Goal: Information Seeking & Learning: Learn about a topic

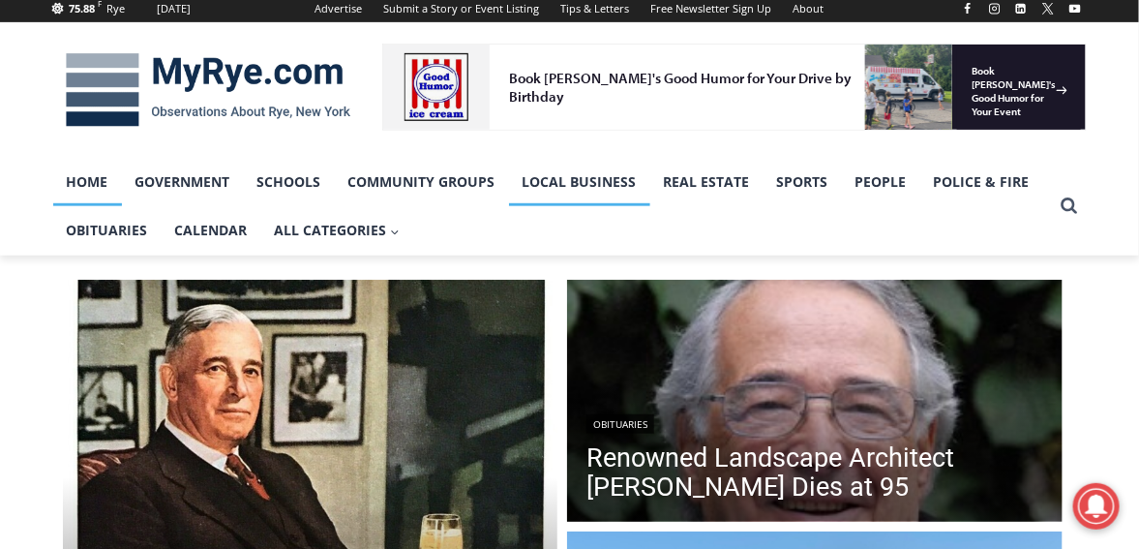
scroll to position [387, 0]
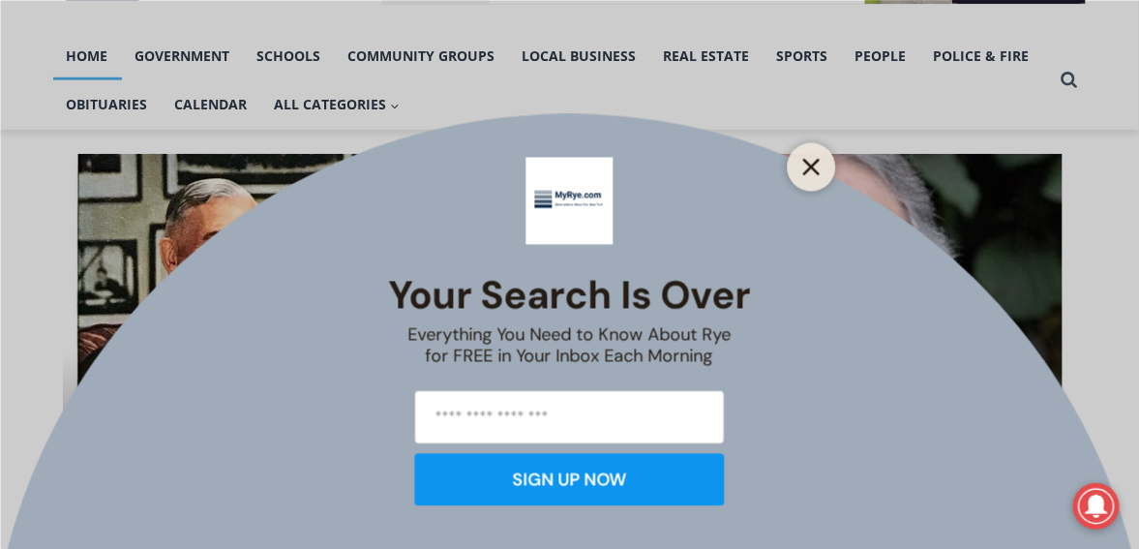
click at [822, 173] on button "Close" at bounding box center [811, 166] width 27 height 27
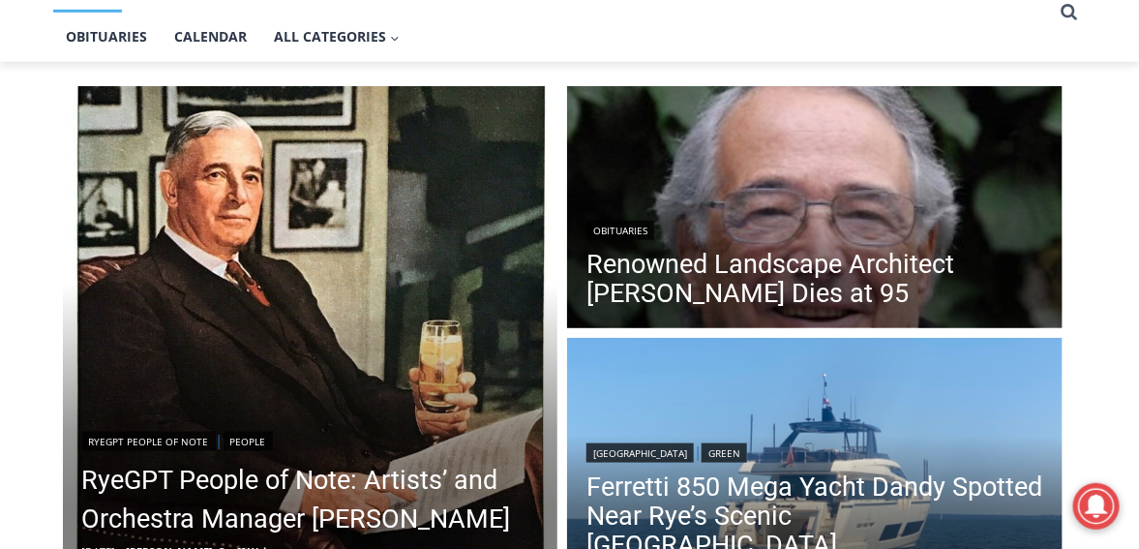
scroll to position [484, 0]
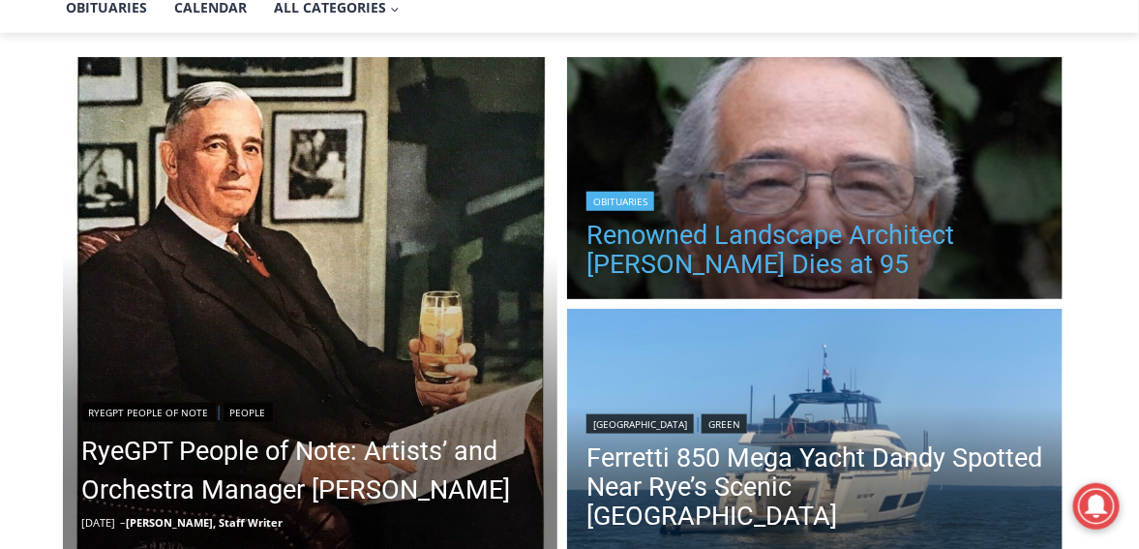
click at [769, 234] on link "Renowned Landscape Architect [PERSON_NAME] Dies at 95" at bounding box center [814, 250] width 457 height 58
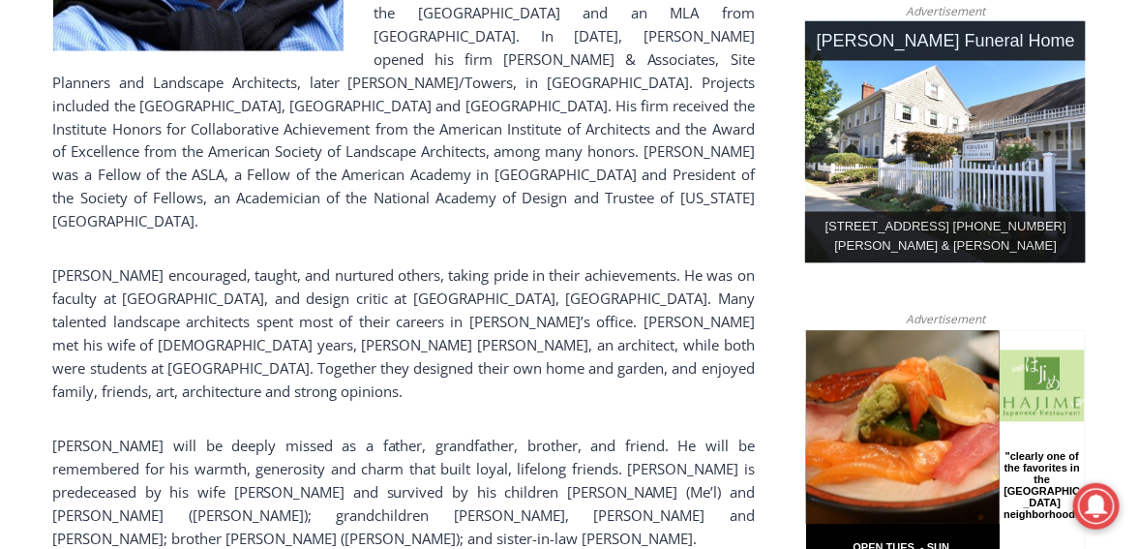
scroll to position [1032, 0]
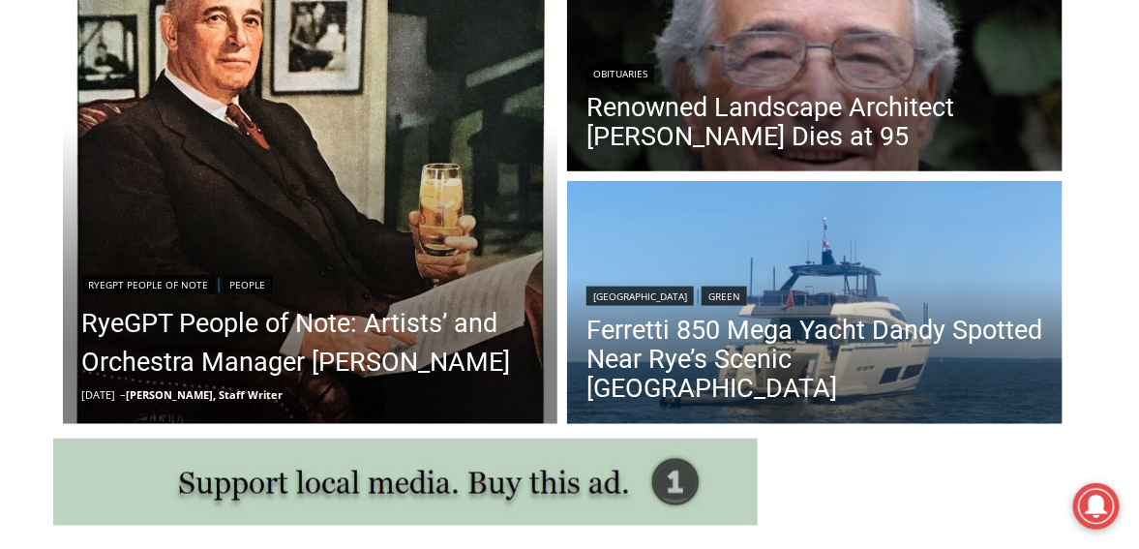
scroll to position [708, 0]
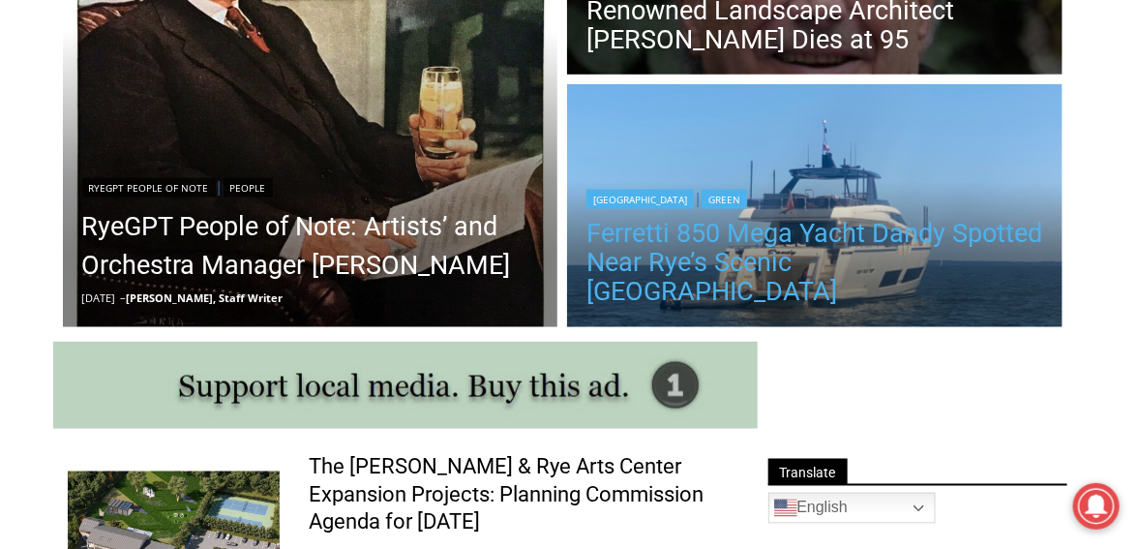
click at [857, 253] on link "Ferretti 850 Mega Yacht Dandy Spotted Near Rye’s Scenic [GEOGRAPHIC_DATA]" at bounding box center [814, 262] width 457 height 87
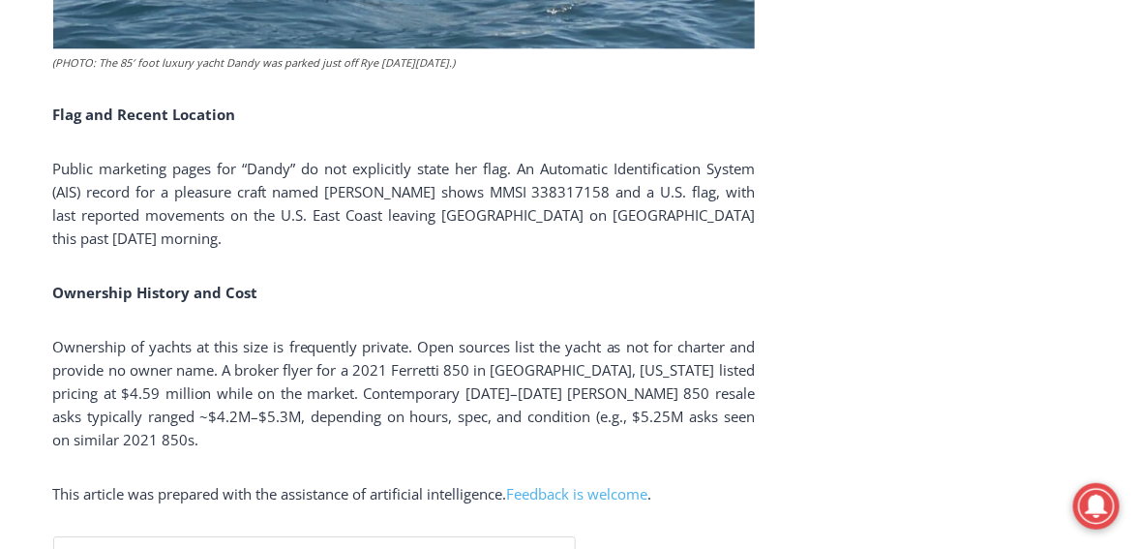
scroll to position [4026, 0]
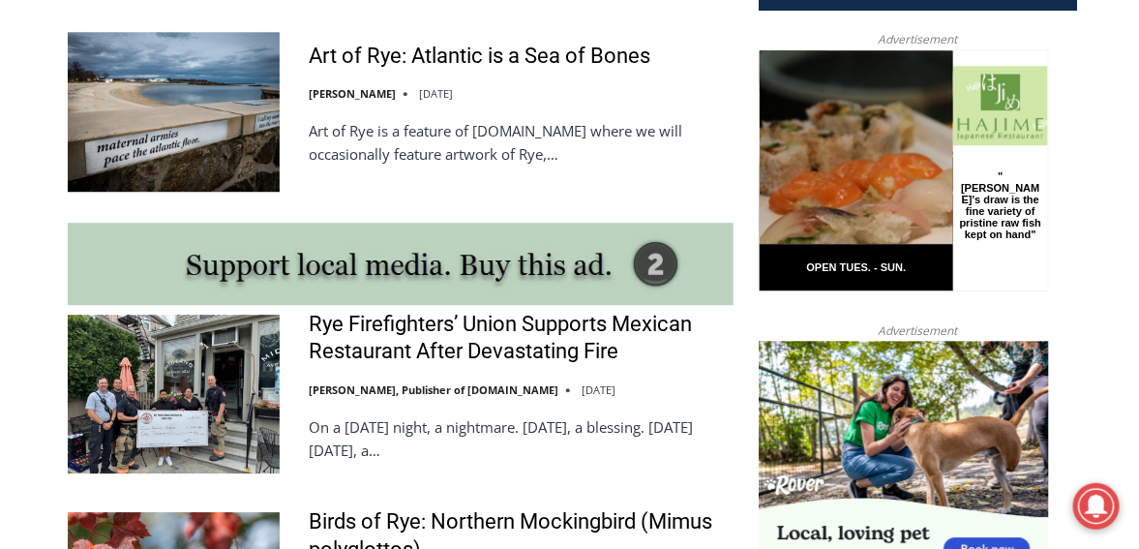
scroll to position [1676, 0]
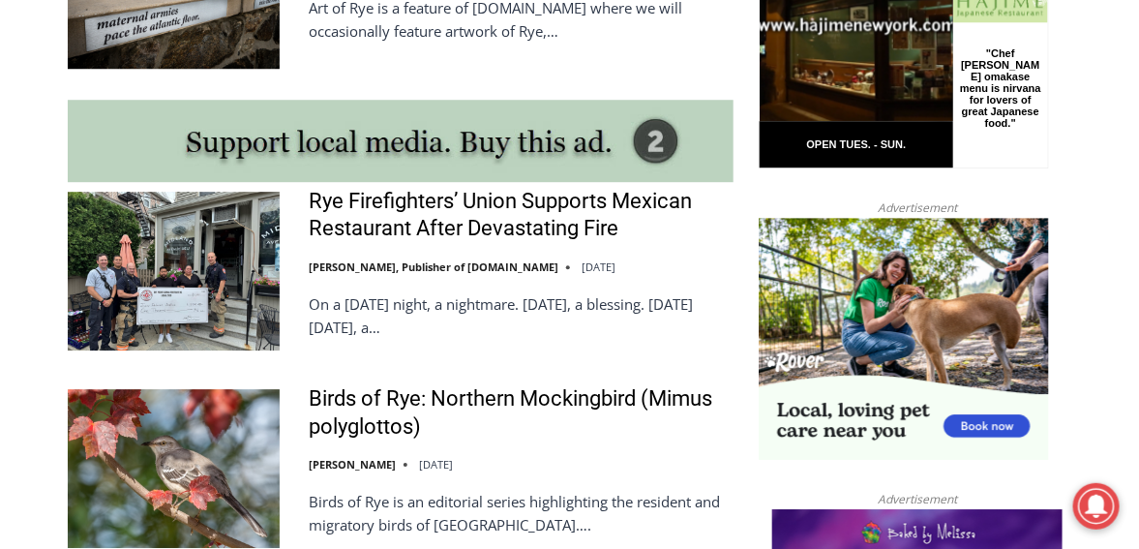
click at [154, 256] on img at bounding box center [174, 271] width 212 height 159
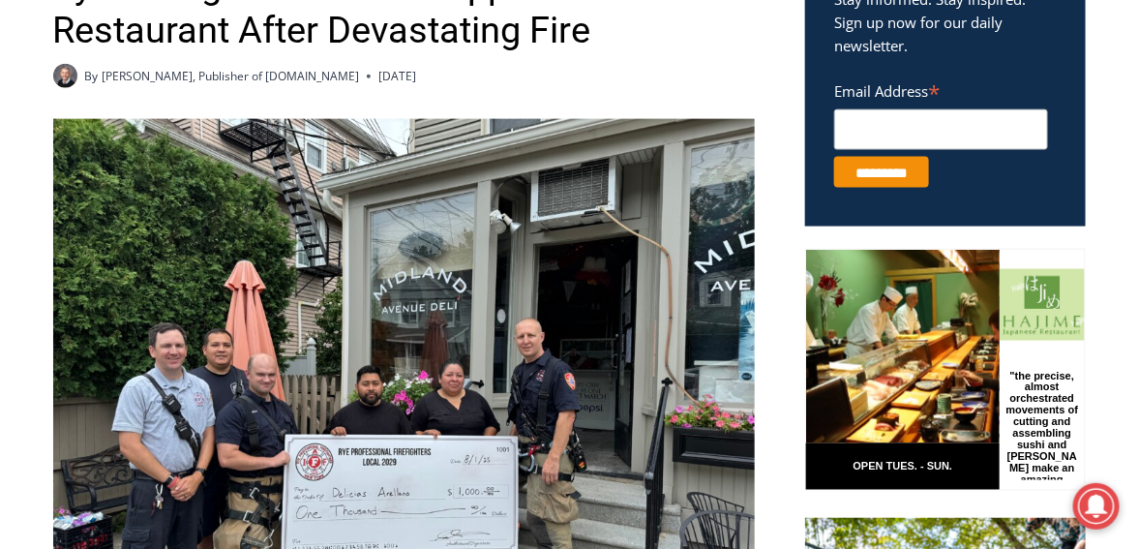
scroll to position [852, 0]
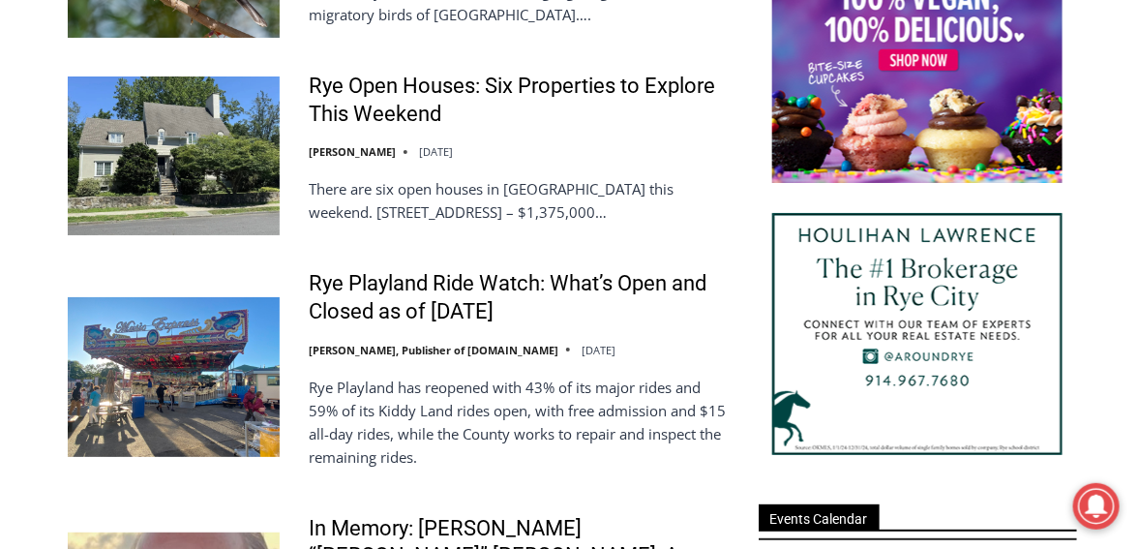
scroll to position [2257, 0]
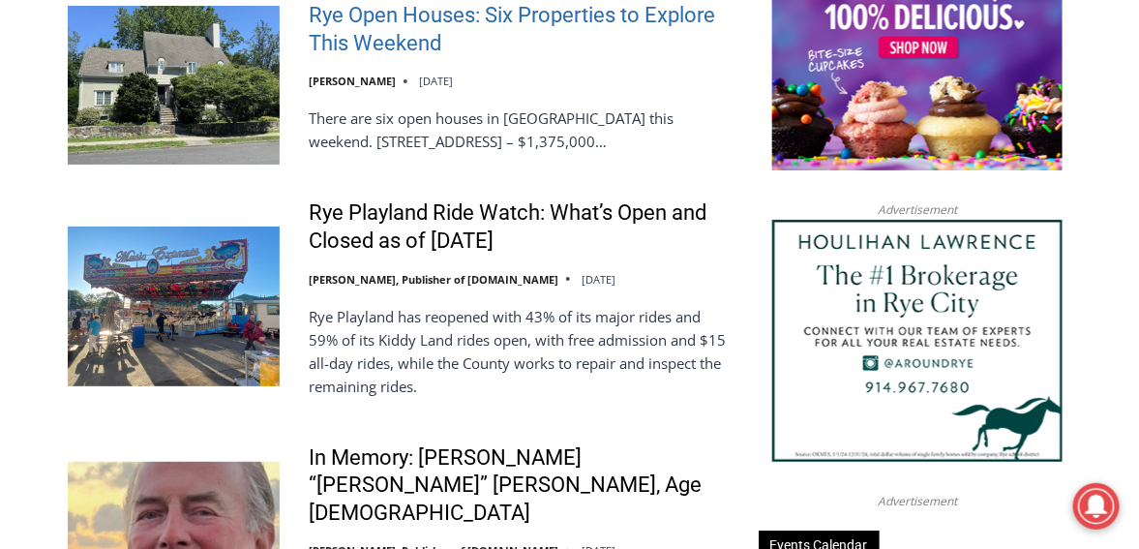
click at [398, 41] on link "Rye Open Houses: Six Properties to Explore This Weekend" at bounding box center [521, 29] width 425 height 55
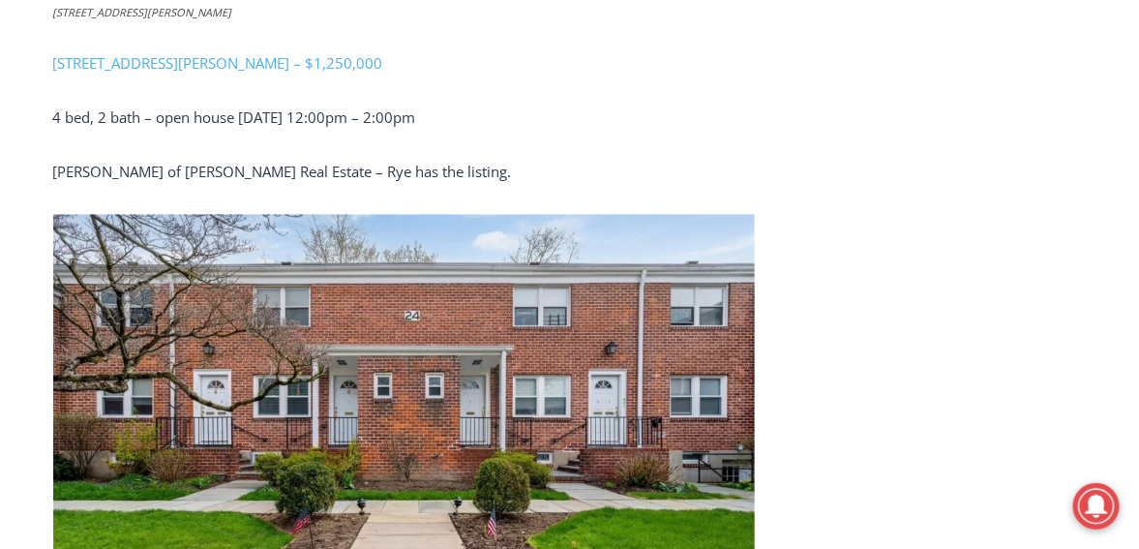
scroll to position [3352, 0]
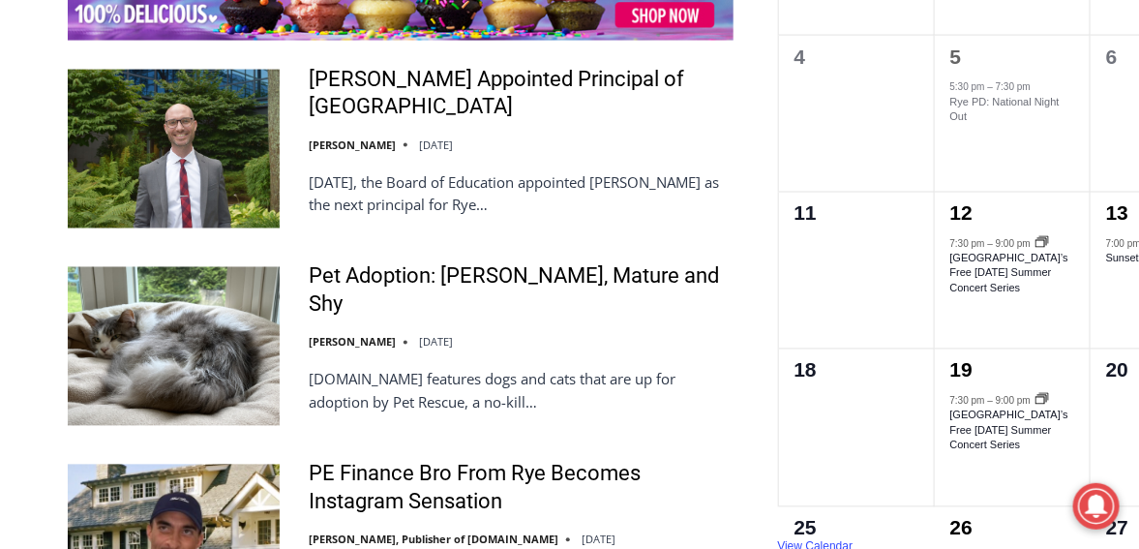
scroll to position [3225, 0]
